Goal: Obtain resource: Obtain resource

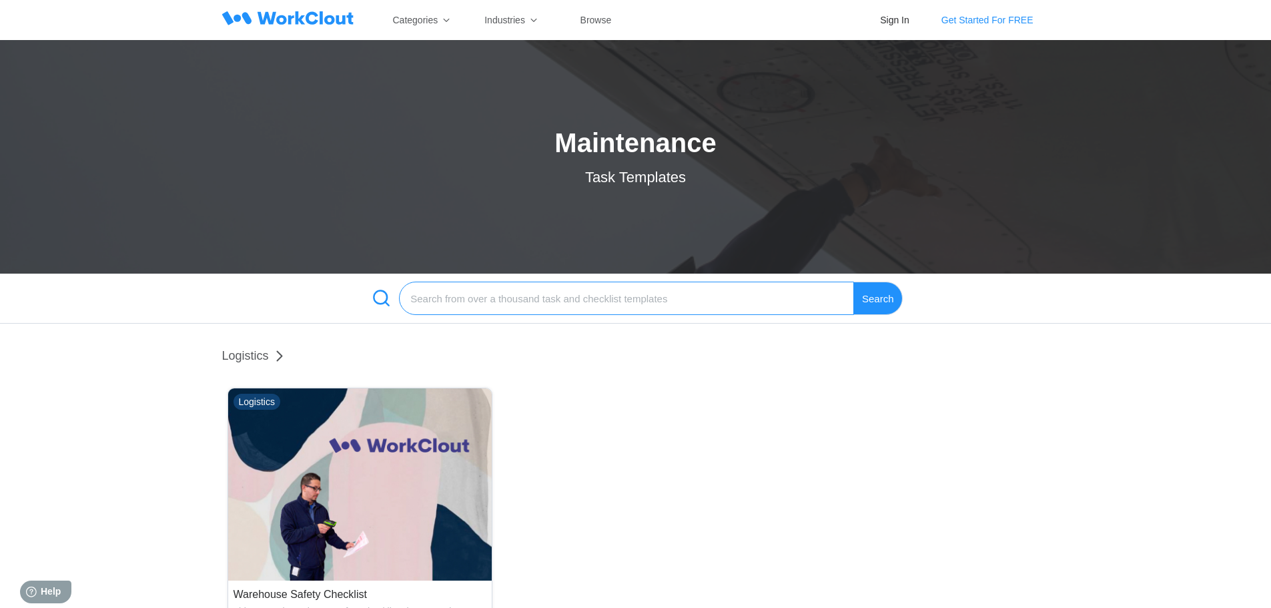
click at [518, 300] on input "search" at bounding box center [626, 298] width 455 height 33
type input "warehouse maintance"
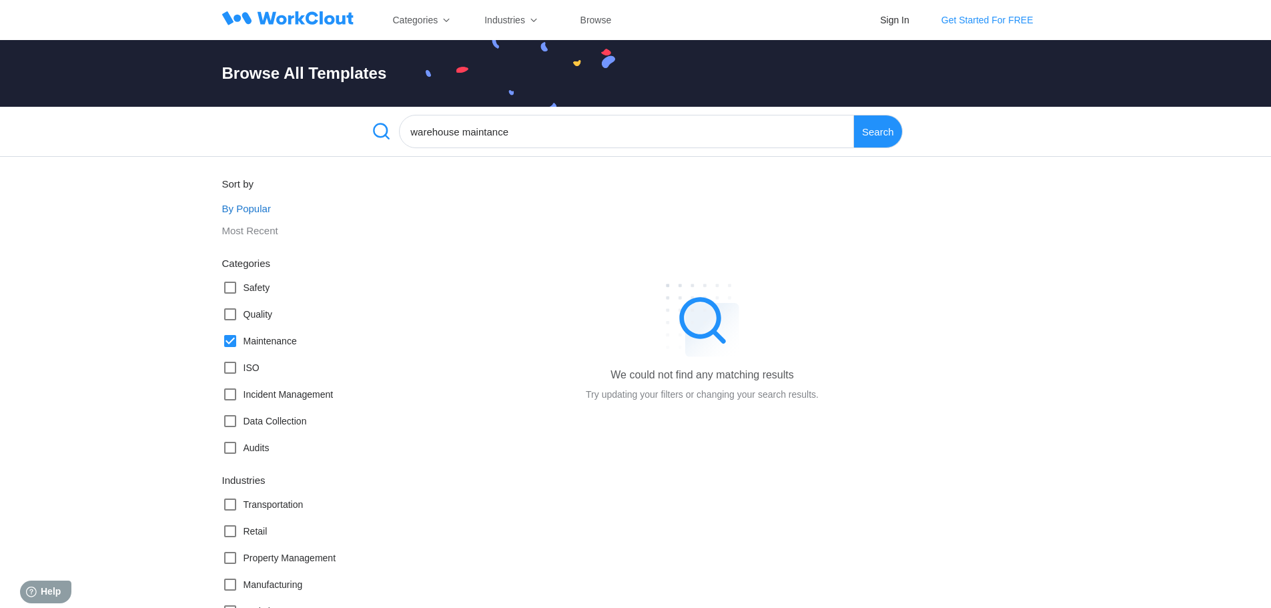
drag, startPoint x: 492, startPoint y: 300, endPoint x: 695, endPoint y: 182, distance: 234.3
click at [722, 221] on div "We could not find any matching results Try updating your filters or changing yo…" at bounding box center [702, 345] width 233 height 334
click at [501, 130] on input "warehouse maintance" at bounding box center [626, 131] width 455 height 33
click at [532, 135] on input "warehouse maintance" at bounding box center [626, 131] width 455 height 33
click at [869, 130] on div "Search" at bounding box center [878, 131] width 49 height 33
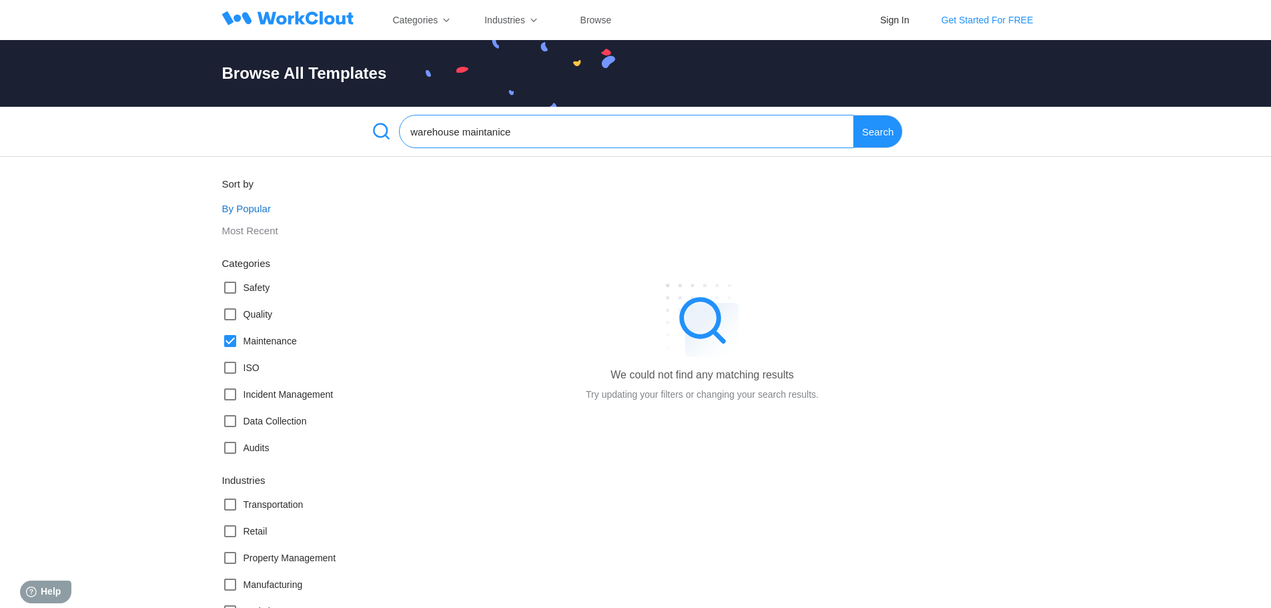
drag, startPoint x: 559, startPoint y: 129, endPoint x: 468, endPoint y: 139, distance: 92.0
click at [468, 139] on input "warehouse maintanice" at bounding box center [626, 131] width 455 height 33
click at [574, 129] on input "warehouse maintanice" at bounding box center [626, 131] width 455 height 33
type input "warehouse"
drag, startPoint x: 302, startPoint y: 348, endPoint x: 254, endPoint y: 342, distance: 48.4
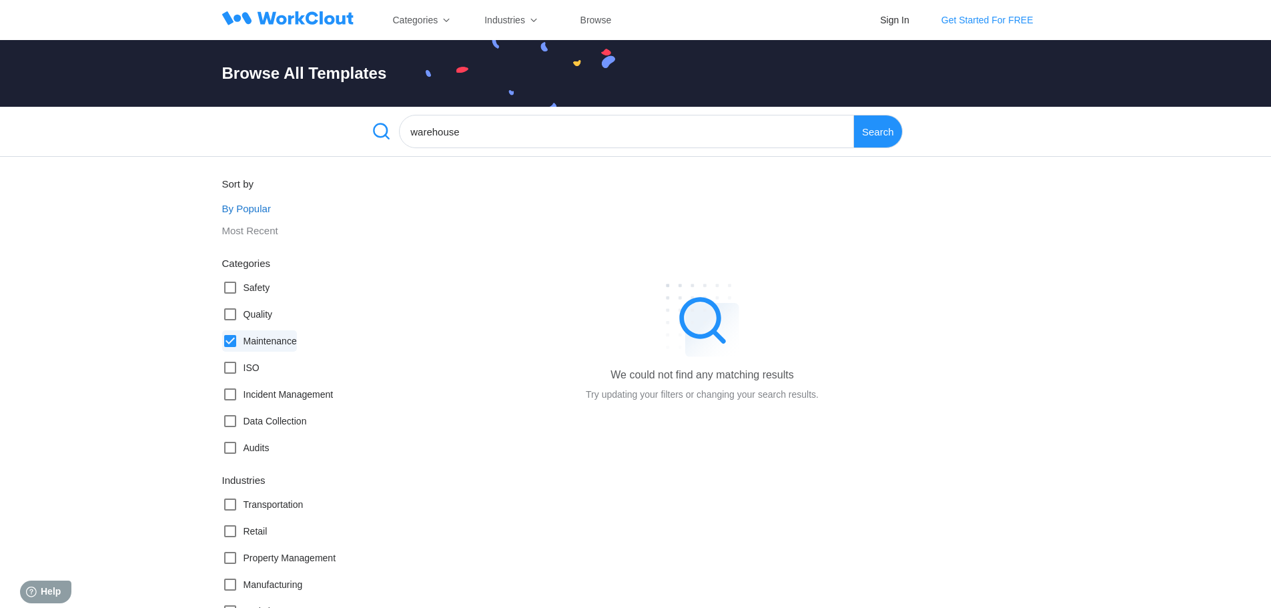
click at [255, 342] on div "Categories Safety Quality Maintenance ISO Incident Management Data Collection A…" at bounding box center [288, 357] width 133 height 201
click at [265, 347] on label "Maintenance" at bounding box center [259, 340] width 75 height 21
click at [223, 334] on input "Maintenance" at bounding box center [222, 333] width 1 height 1
checkbox input "false"
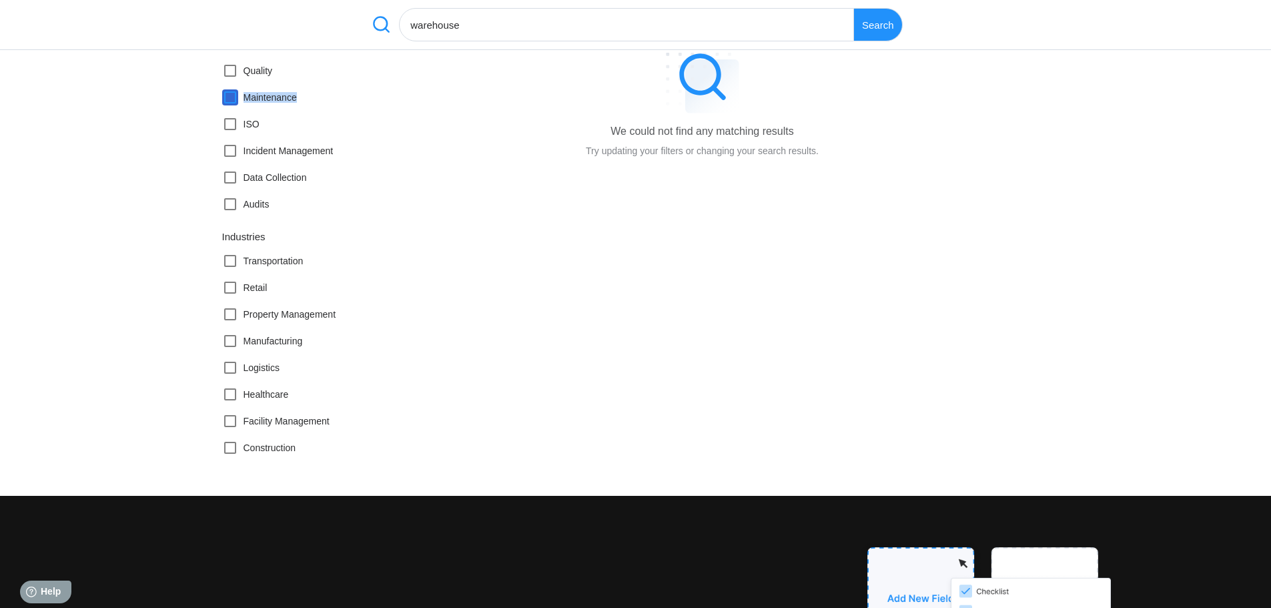
scroll to position [267, 0]
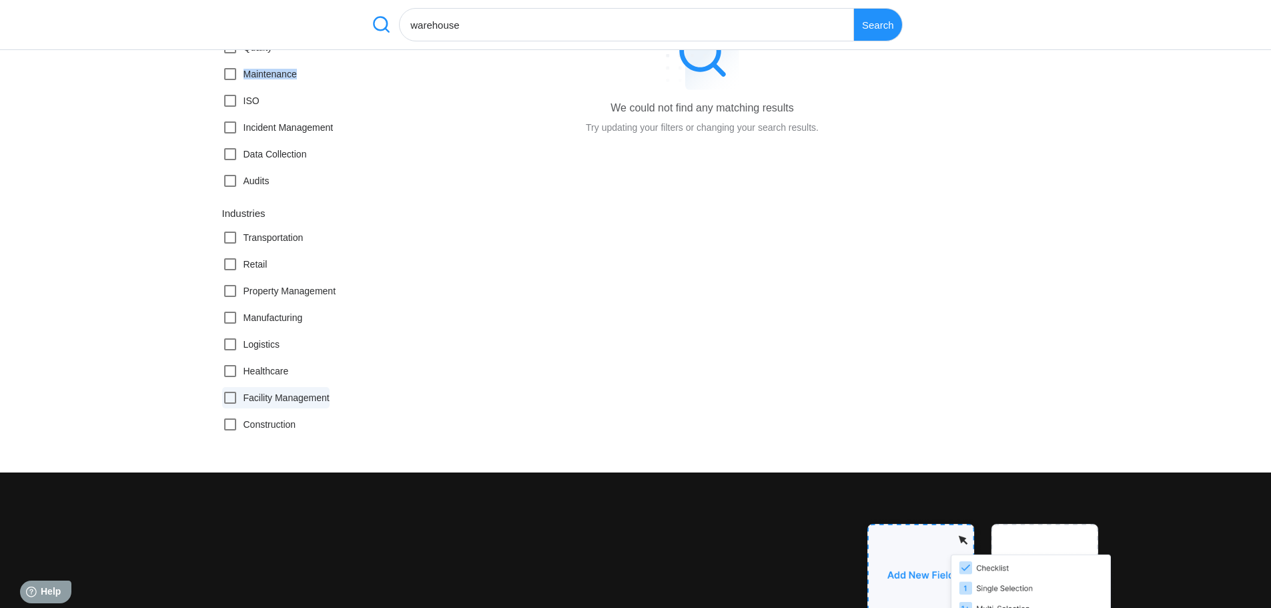
click at [322, 407] on label "Facility Management" at bounding box center [275, 397] width 107 height 21
click at [223, 390] on input "Facility Management" at bounding box center [222, 390] width 1 height 1
click at [231, 403] on icon at bounding box center [230, 398] width 12 height 12
click at [223, 390] on input "Facility Management" at bounding box center [222, 390] width 1 height 1
click at [223, 400] on icon at bounding box center [230, 398] width 16 height 16
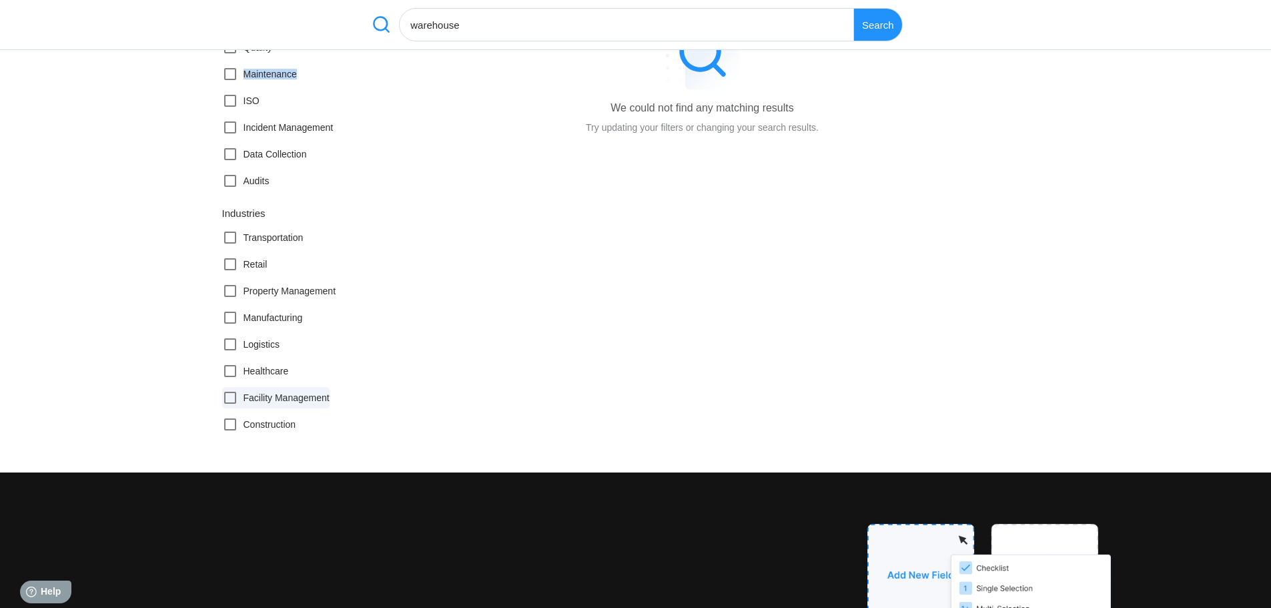
click at [223, 390] on input "Facility Management" at bounding box center [222, 390] width 1 height 1
checkbox input "true"
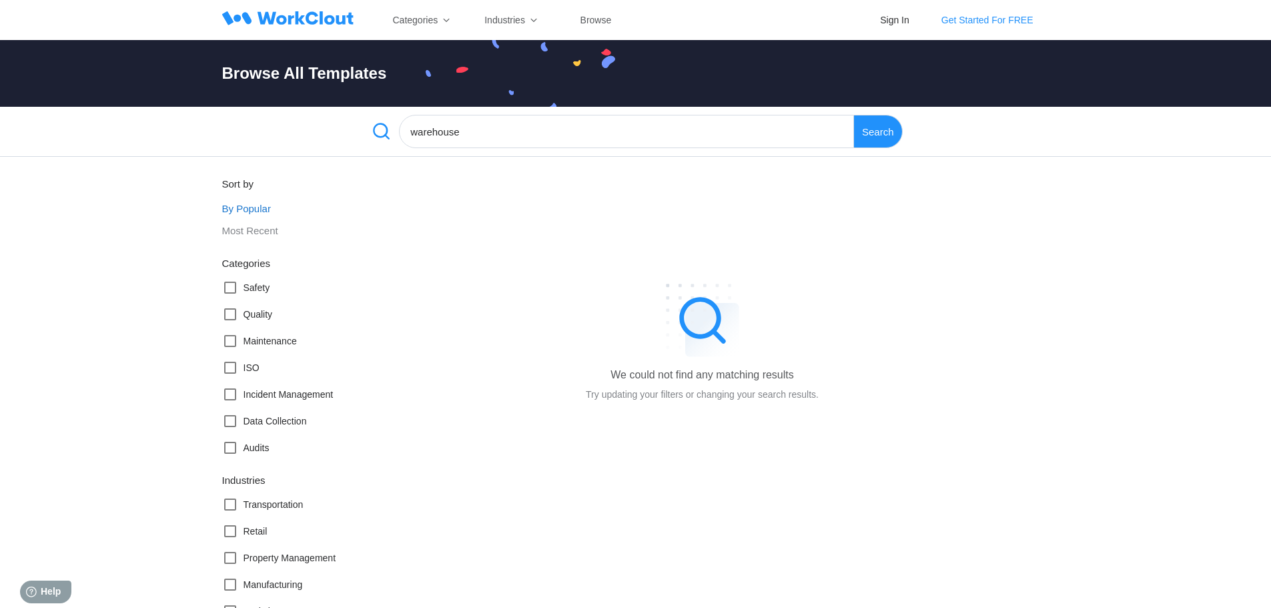
click at [878, 134] on div "Search" at bounding box center [878, 131] width 49 height 33
drag, startPoint x: 508, startPoint y: 130, endPoint x: 292, endPoint y: 135, distance: 216.2
click at [292, 135] on div "warehouse Search" at bounding box center [635, 132] width 1271 height 50
click at [875, 133] on div "Search" at bounding box center [878, 131] width 49 height 33
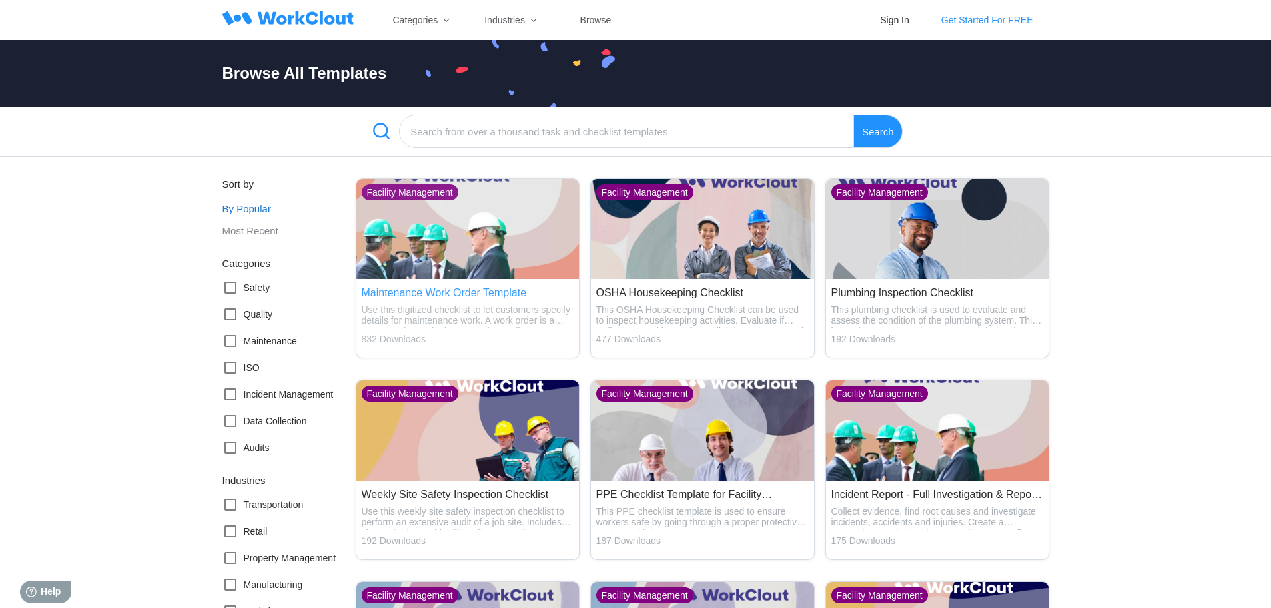
click at [464, 252] on img at bounding box center [467, 229] width 223 height 100
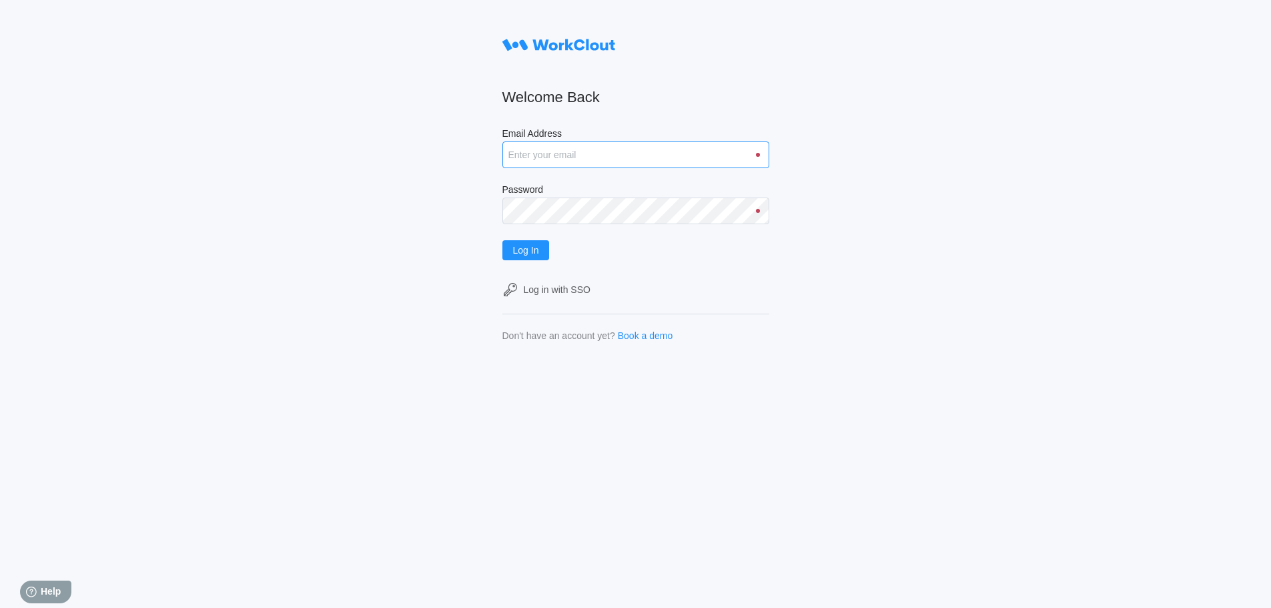
click at [620, 157] on input "Email Address" at bounding box center [635, 154] width 267 height 27
type input "[PERSON_NAME][EMAIL_ADDRESS][PERSON_NAME][DOMAIN_NAME]"
click at [502, 240] on button "Log In" at bounding box center [525, 250] width 47 height 20
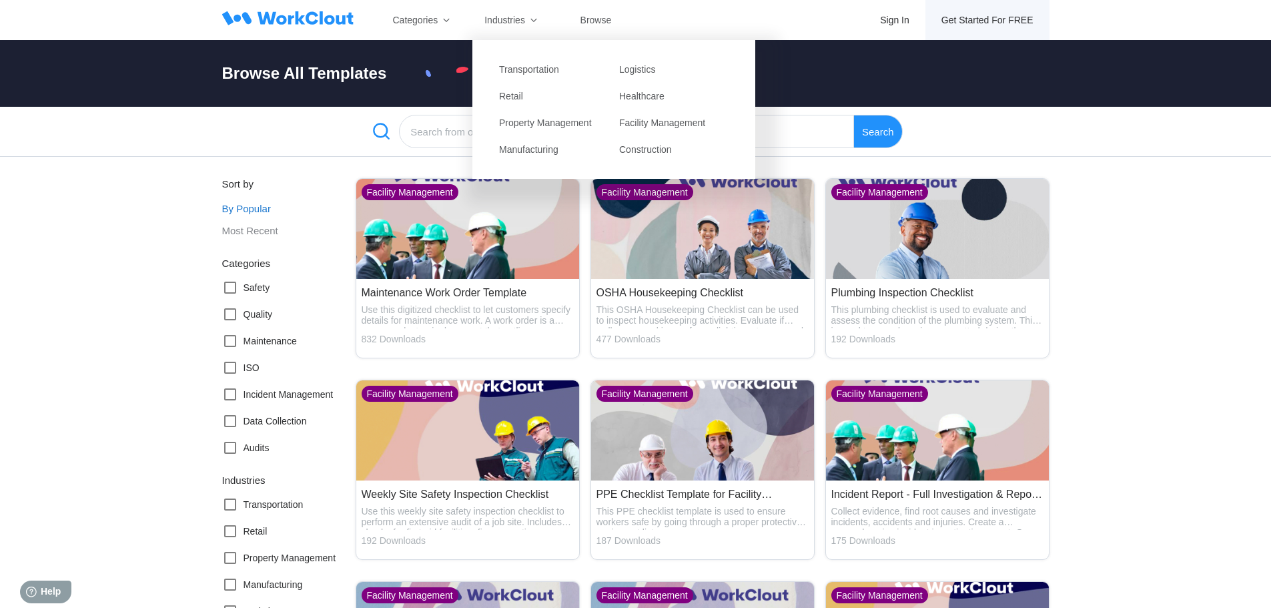
click at [981, 23] on div "Get Started For FREE" at bounding box center [987, 20] width 92 height 11
